Goal: Information Seeking & Learning: Find specific page/section

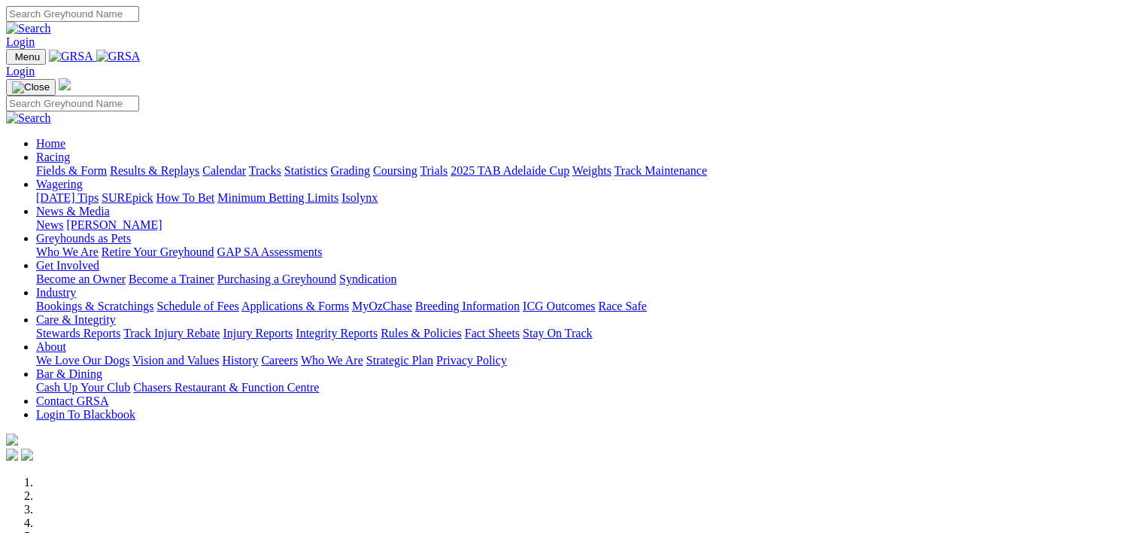
scroll to position [569, 0]
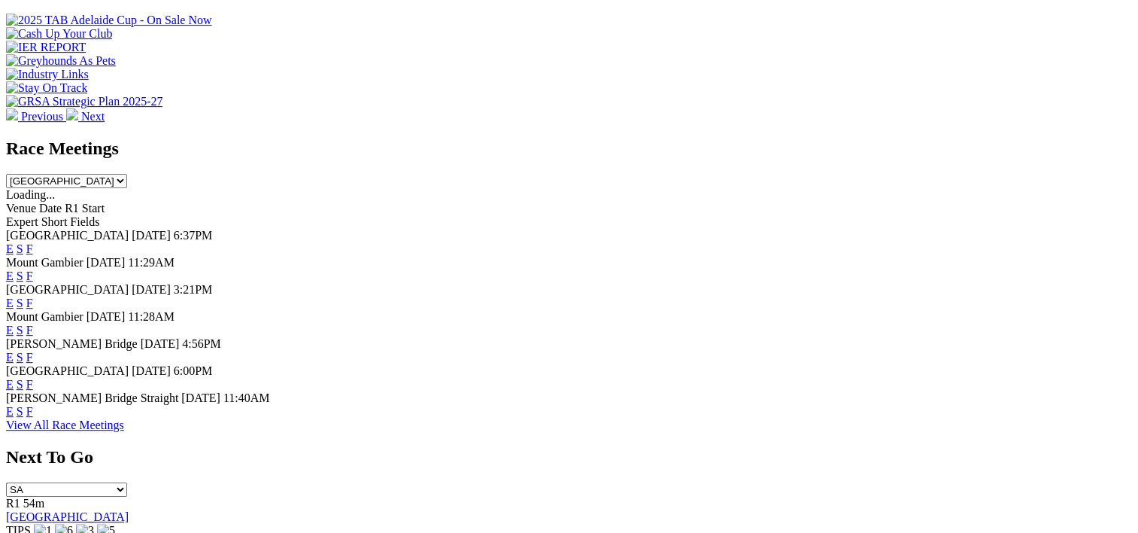
click at [33, 387] on link "F" at bounding box center [29, 384] width 7 height 13
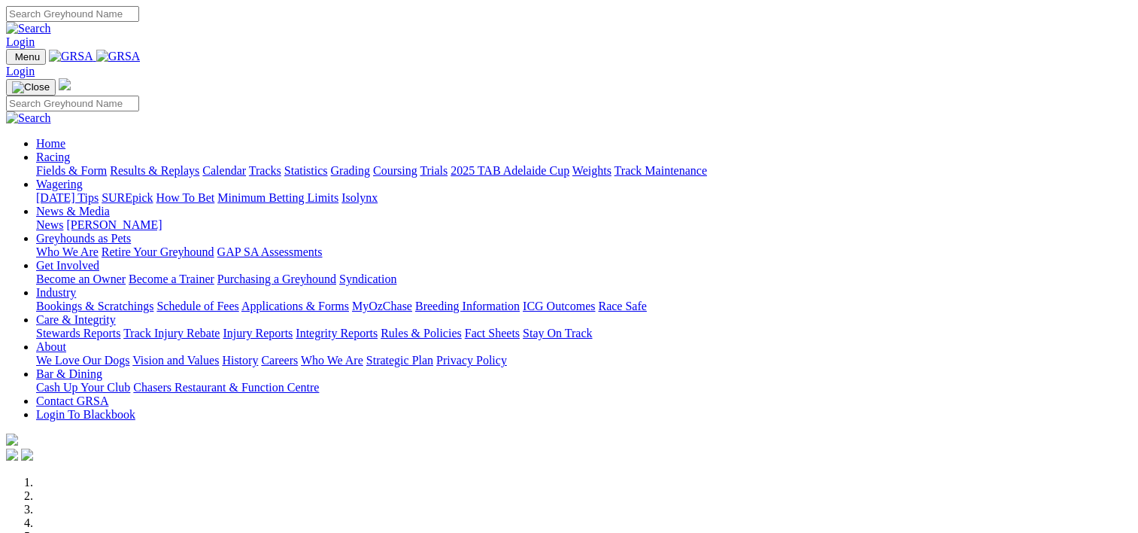
scroll to position [569, 0]
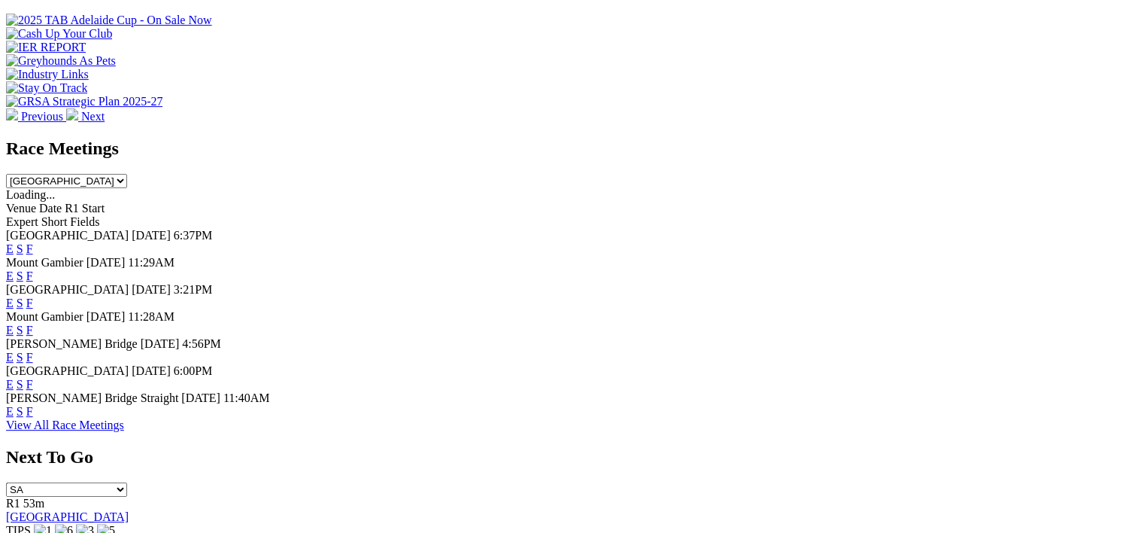
click at [33, 417] on link "F" at bounding box center [29, 411] width 7 height 13
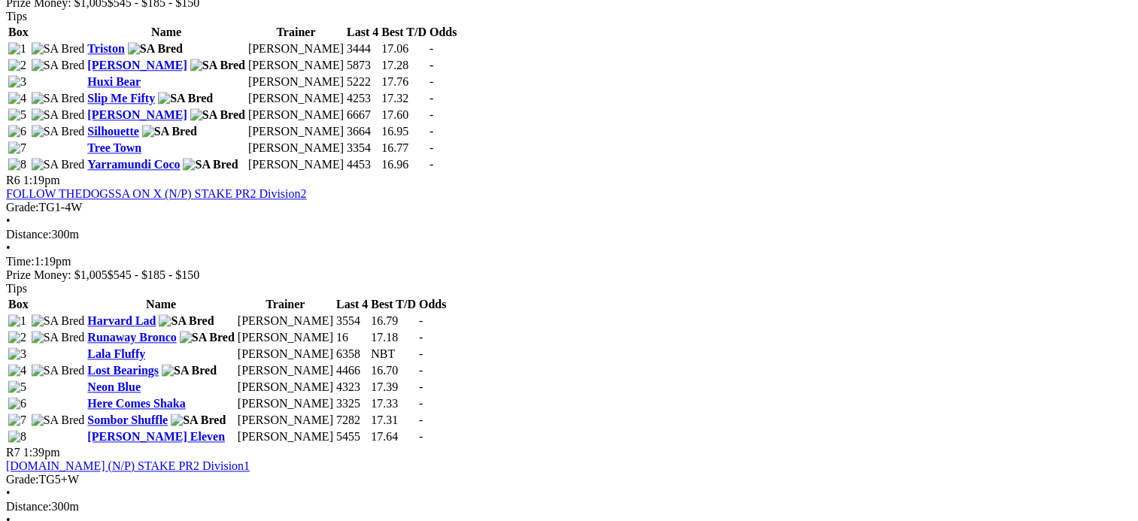
scroll to position [1795, 0]
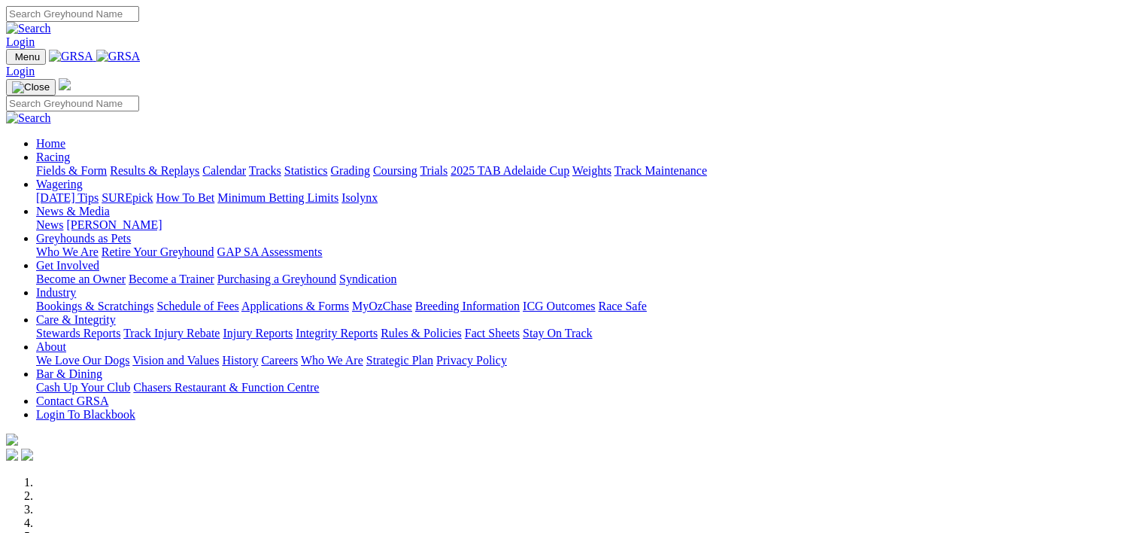
scroll to position [569, 0]
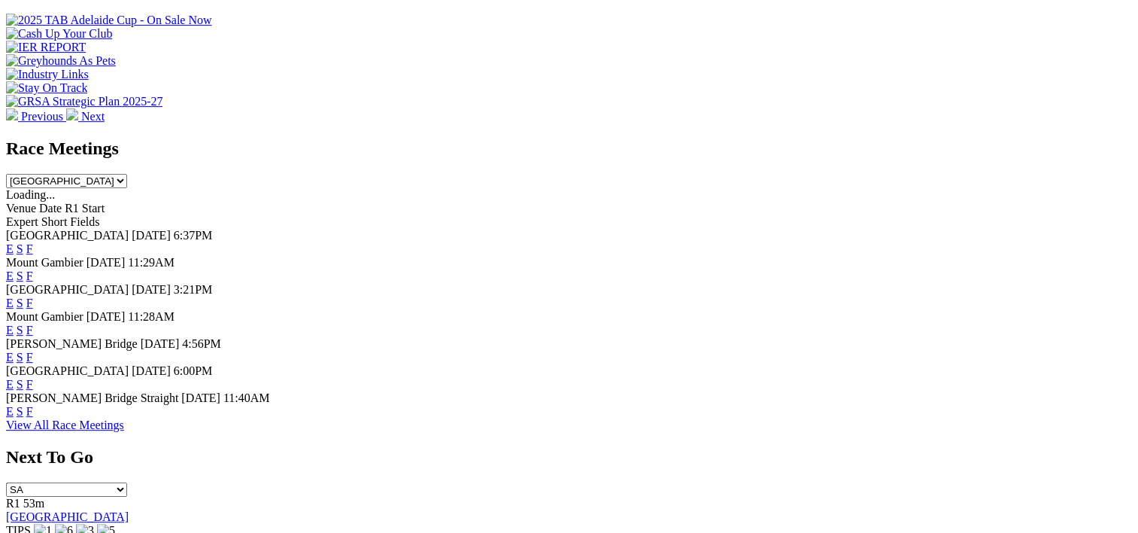
click at [33, 242] on link "F" at bounding box center [29, 248] width 7 height 13
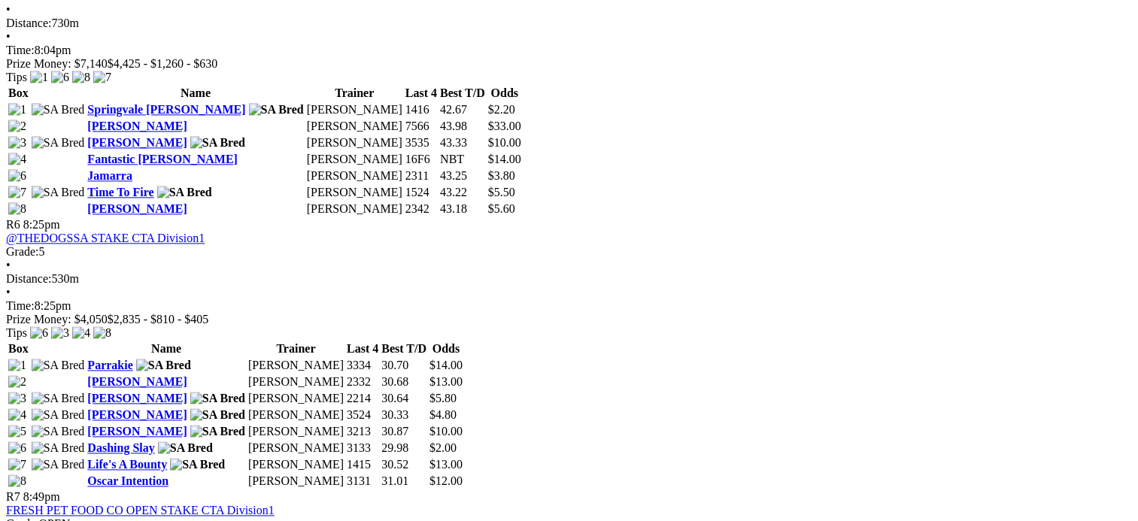
scroll to position [1890, 0]
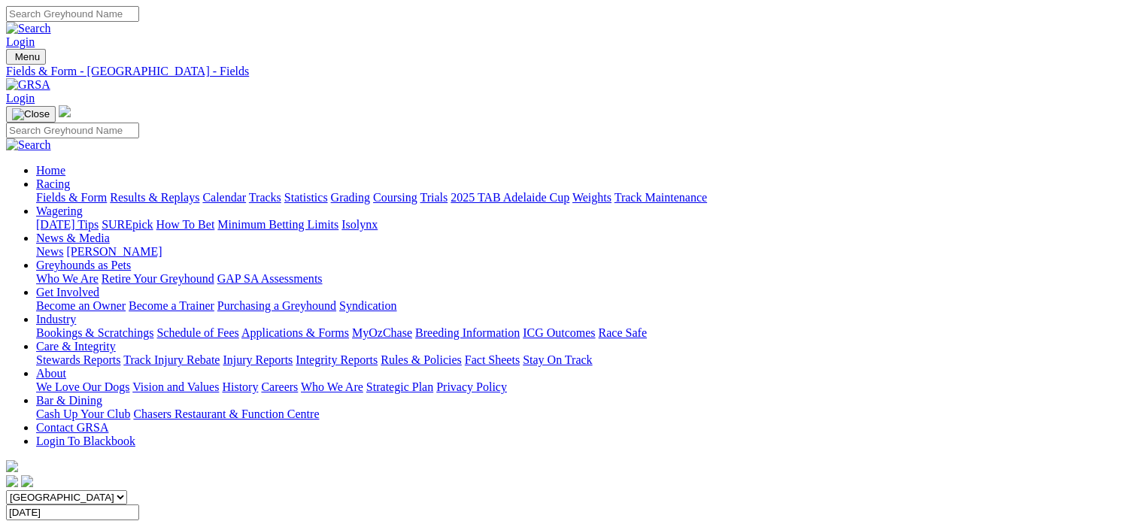
click at [417, 191] on link "Coursing" at bounding box center [395, 197] width 44 height 13
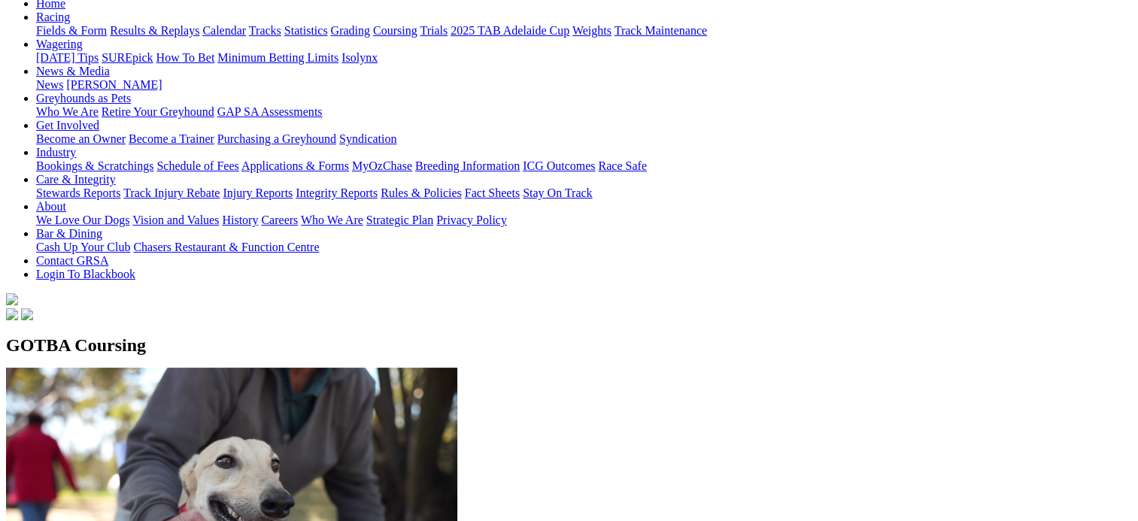
scroll to position [169, 0]
